Goal: Complete application form

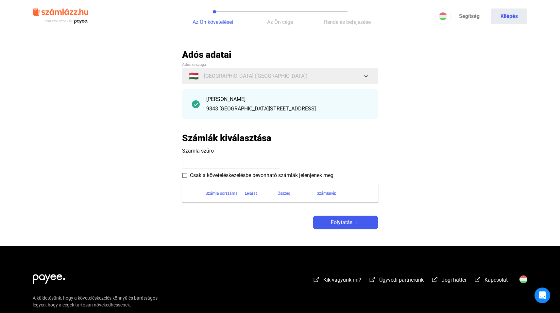
click at [283, 24] on span "Az Ön cége" at bounding box center [280, 22] width 26 height 6
click at [228, 23] on span "Az Ön követelései" at bounding box center [213, 22] width 41 height 6
click at [242, 160] on input at bounding box center [231, 162] width 98 height 14
click at [250, 158] on input at bounding box center [231, 162] width 98 height 14
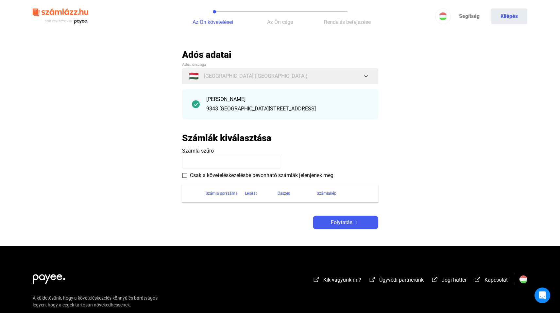
click at [250, 158] on input at bounding box center [231, 162] width 98 height 14
click at [384, 141] on main "Automatikusan mentve Adós adatai Adós országa 🇭🇺 [GEOGRAPHIC_DATA] ([GEOGRAPHIC…" at bounding box center [280, 147] width 560 height 197
click at [349, 223] on span "Folytatás" at bounding box center [342, 223] width 22 height 8
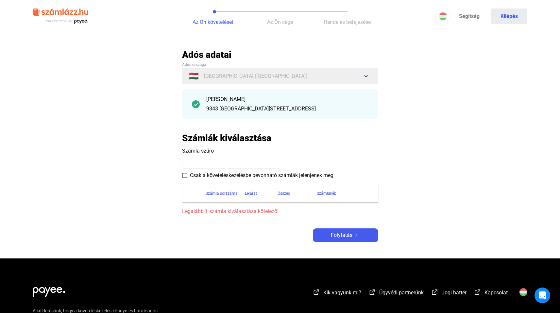
click at [260, 210] on span "Legalább 1 számla kiválasztása kötelező!" at bounding box center [280, 212] width 196 height 8
click at [466, 14] on link "Segítség" at bounding box center [469, 16] width 37 height 16
click at [86, 22] on img at bounding box center [61, 16] width 56 height 21
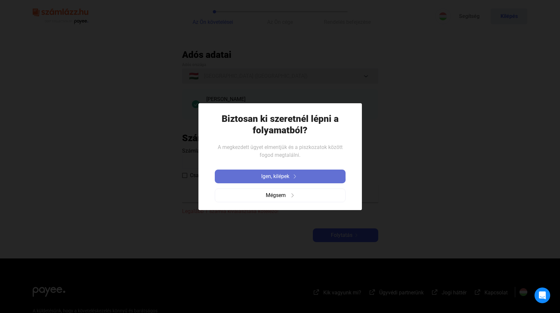
click at [266, 176] on span "Igen, kilépek" at bounding box center [275, 177] width 28 height 8
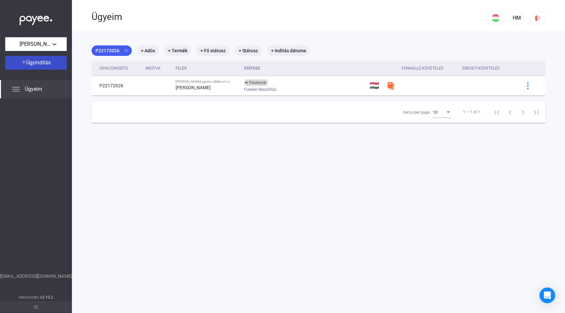
click at [32, 66] on span "Ügyindítás" at bounding box center [38, 62] width 25 height 6
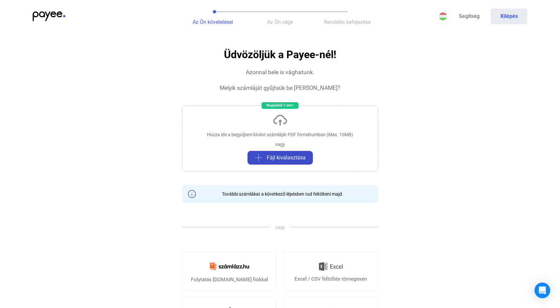
click at [268, 157] on span "Fájl kiválasztása" at bounding box center [286, 158] width 39 height 8
click at [274, 159] on span "Fájl kiválasztása" at bounding box center [286, 158] width 39 height 8
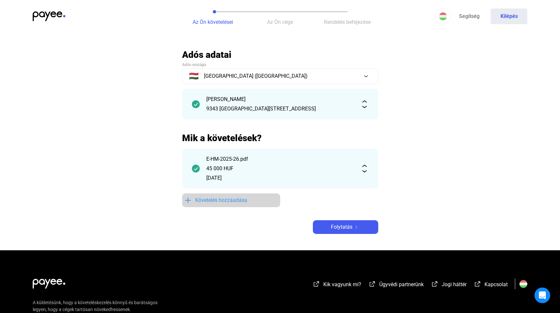
click at [218, 198] on span "Követelés hozzáadása" at bounding box center [221, 200] width 52 height 8
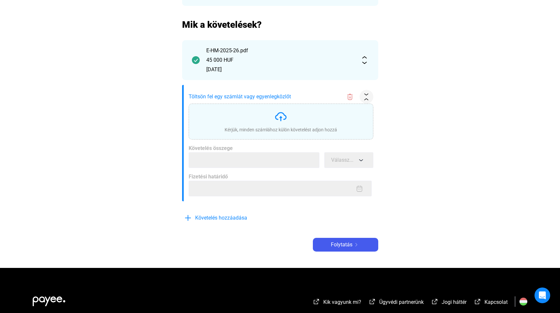
scroll to position [32, 0]
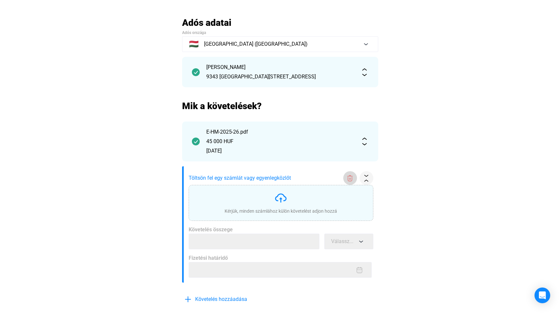
click at [348, 178] on img at bounding box center [349, 178] width 7 height 7
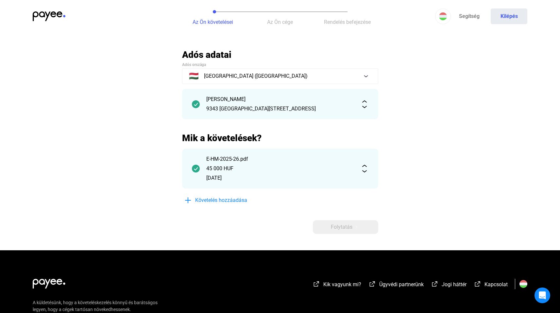
scroll to position [0, 0]
click at [416, 100] on main "Automatikusan mentve Adós adatai Adós országa 🇭🇺 [GEOGRAPHIC_DATA] ([GEOGRAPHIC…" at bounding box center [280, 149] width 560 height 201
